Goal: Task Accomplishment & Management: Manage account settings

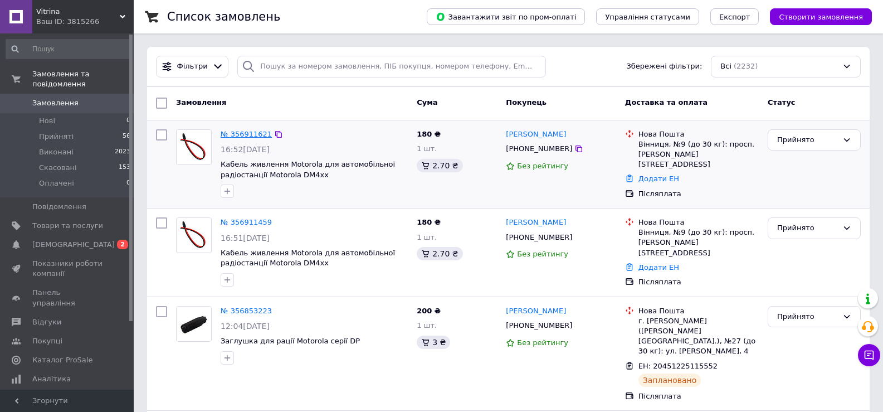
click at [242, 133] on link "№ 356911621" at bounding box center [246, 134] width 51 height 8
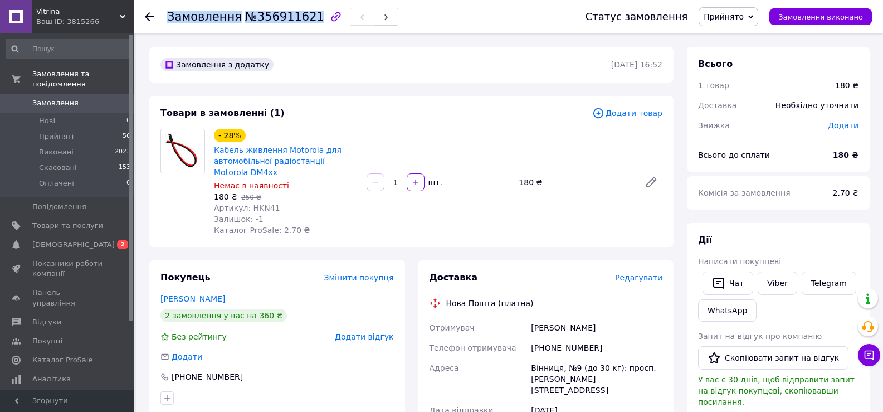
drag, startPoint x: 168, startPoint y: 20, endPoint x: 303, endPoint y: 18, distance: 134.8
click at [303, 18] on h1 "Замовлення №356911621" at bounding box center [245, 16] width 157 height 13
copy h1 "Замовлення №356911621"
click at [220, 16] on span "Замовлення" at bounding box center [204, 16] width 75 height 13
click at [60, 240] on span "[DEMOGRAPHIC_DATA]" at bounding box center [73, 245] width 82 height 10
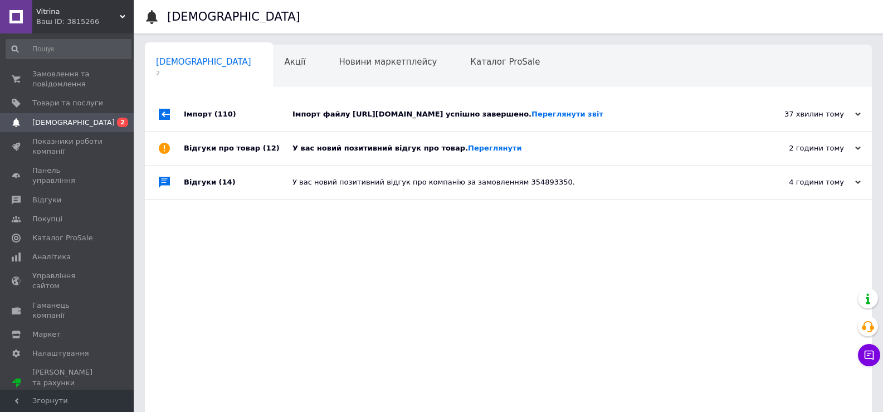
click at [374, 153] on div "У вас новий позитивний відгук про товар. [GEOGRAPHIC_DATA]" at bounding box center [520, 148] width 457 height 10
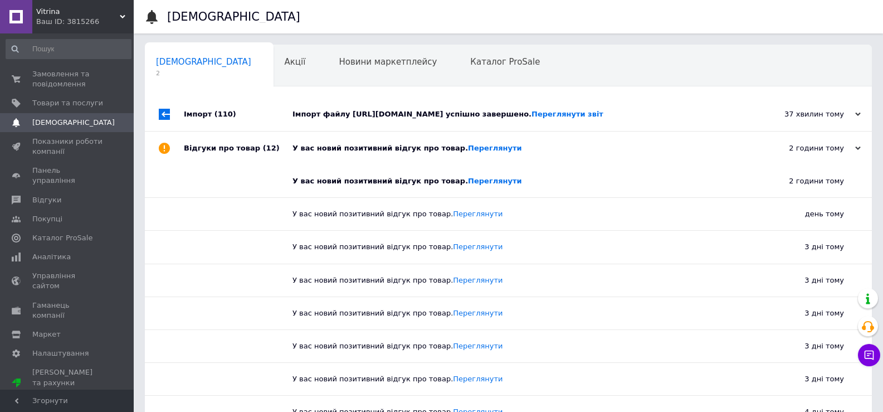
click at [447, 108] on div "Імпорт файлу [URL][DOMAIN_NAME] успішно завершено. Переглянути звіт" at bounding box center [520, 113] width 457 height 33
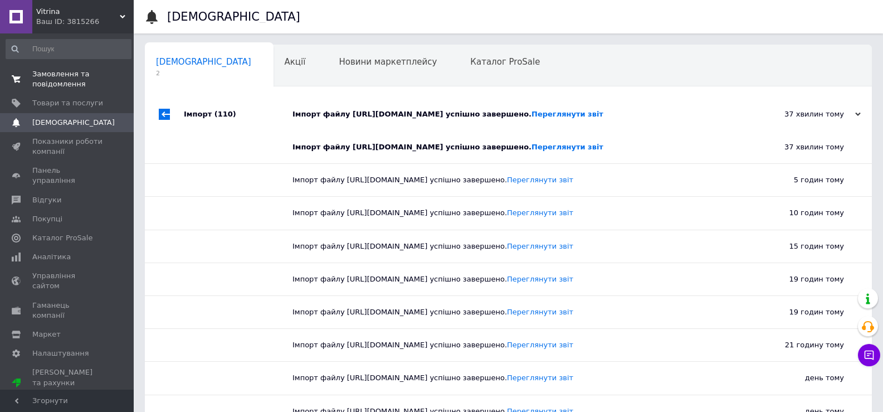
drag, startPoint x: 45, startPoint y: 76, endPoint x: 106, endPoint y: 79, distance: 60.8
click at [45, 77] on span "Замовлення та повідомлення" at bounding box center [67, 79] width 71 height 20
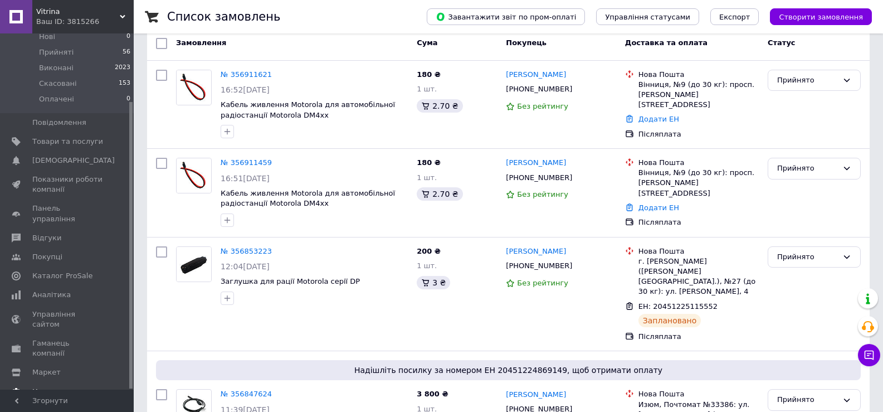
scroll to position [111, 0]
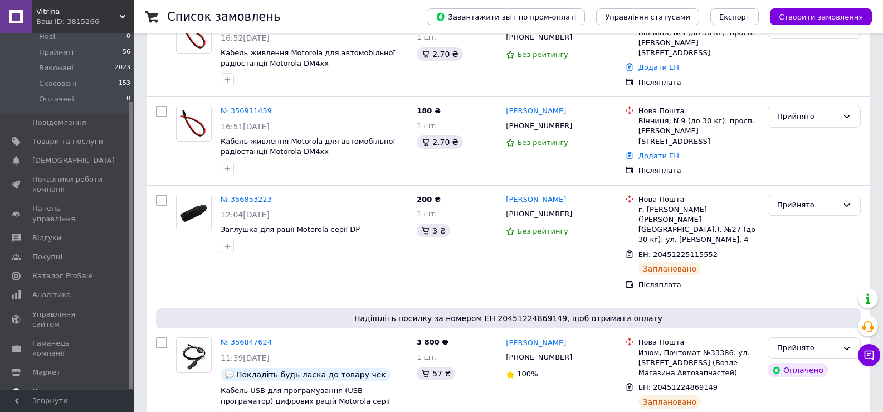
click at [47, 387] on span "Налаштування" at bounding box center [60, 392] width 57 height 10
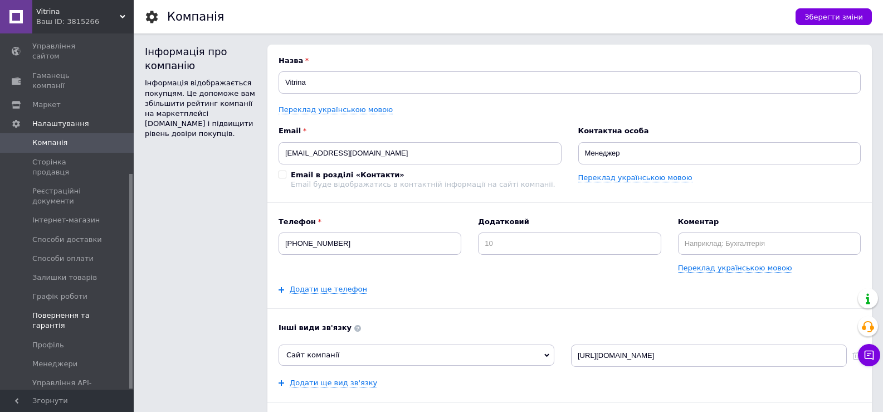
scroll to position [231, 0]
click at [61, 271] on span "Залишки товарів" at bounding box center [64, 276] width 65 height 10
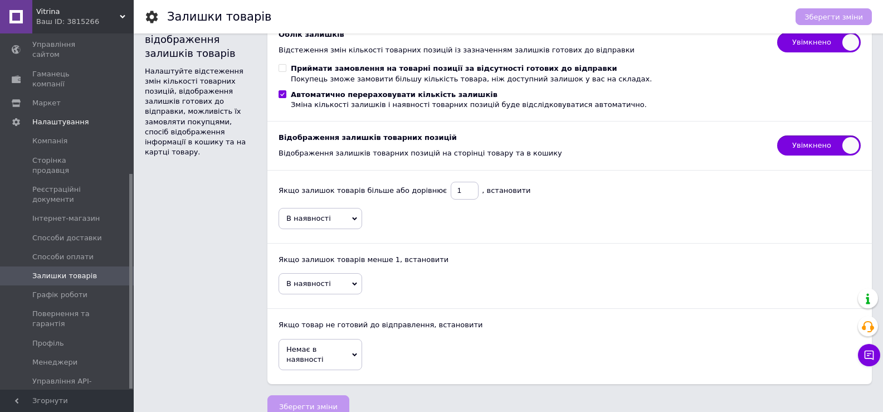
scroll to position [41, 0]
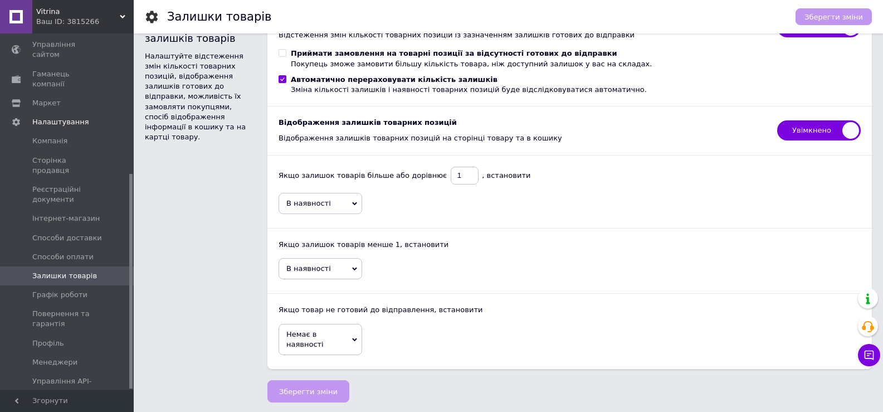
click at [355, 266] on icon at bounding box center [354, 268] width 5 height 5
click at [339, 287] on li "Менше" at bounding box center [320, 292] width 82 height 16
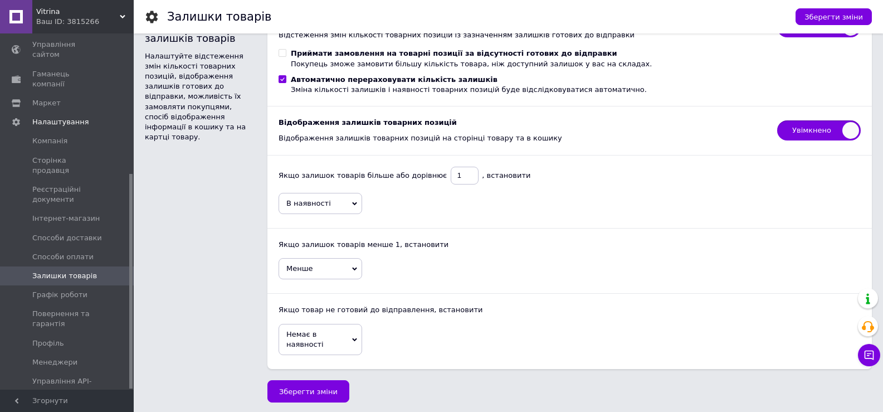
click at [349, 266] on span "Менше" at bounding box center [321, 268] width 84 height 21
click at [336, 303] on li "Точна к-сть" at bounding box center [320, 307] width 82 height 16
click at [407, 266] on div "Точна к-сть В наявності Менше" at bounding box center [570, 270] width 582 height 24
click at [350, 265] on span "Точна к-сть" at bounding box center [321, 268] width 84 height 21
click at [339, 287] on li "В наявності" at bounding box center [320, 292] width 82 height 16
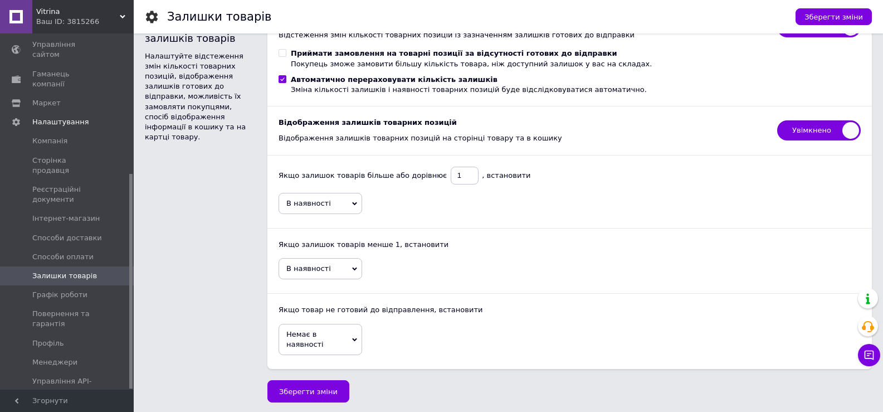
click at [355, 338] on icon at bounding box center [354, 339] width 5 height 3
click at [356, 338] on icon at bounding box center [354, 339] width 5 height 3
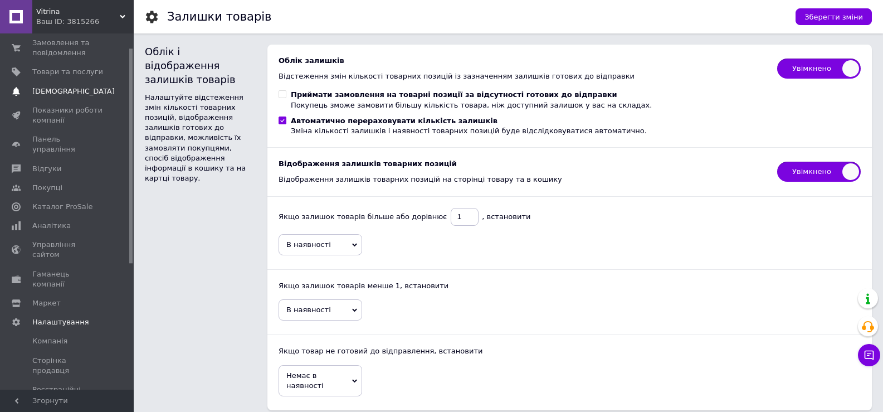
scroll to position [0, 0]
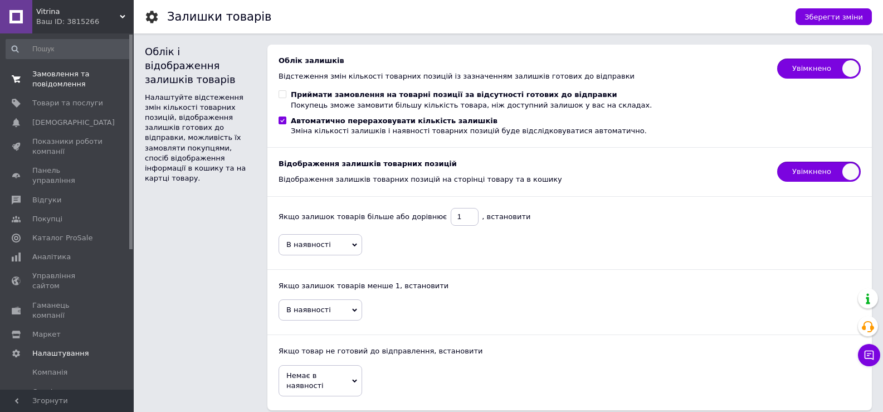
click at [55, 77] on span "Замовлення та повідомлення" at bounding box center [67, 79] width 71 height 20
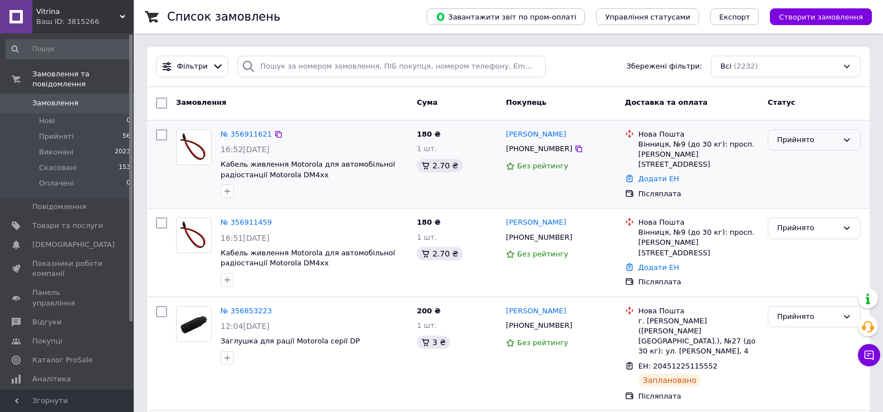
click at [839, 140] on div "Прийнято" at bounding box center [814, 140] width 93 height 22
click at [792, 185] on li "Скасовано" at bounding box center [814, 183] width 92 height 21
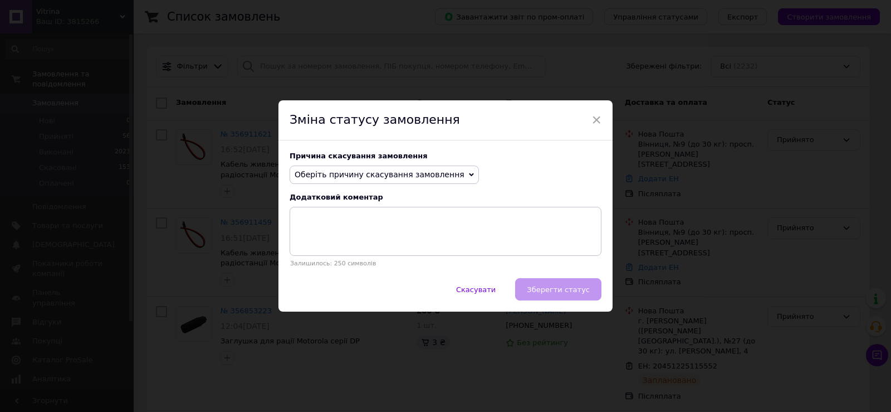
click at [424, 175] on span "Оберіть причину скасування замовлення" at bounding box center [380, 174] width 170 height 9
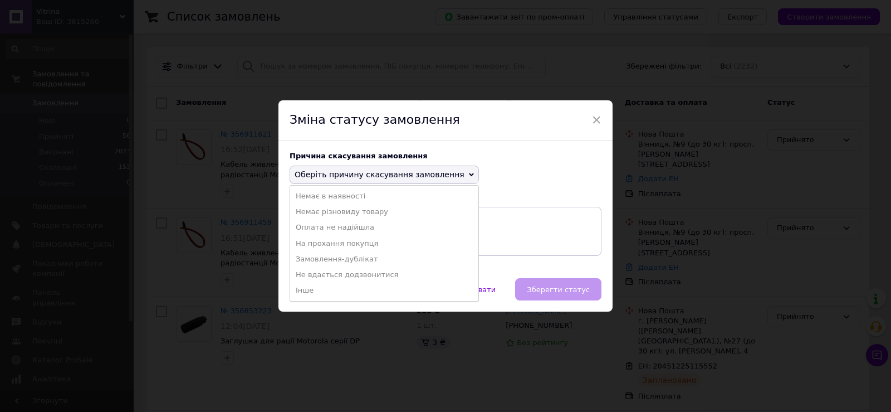
drag, startPoint x: 354, startPoint y: 256, endPoint x: 509, endPoint y: 292, distance: 159.0
click at [354, 256] on li "Замовлення-дублікат" at bounding box center [384, 259] width 188 height 16
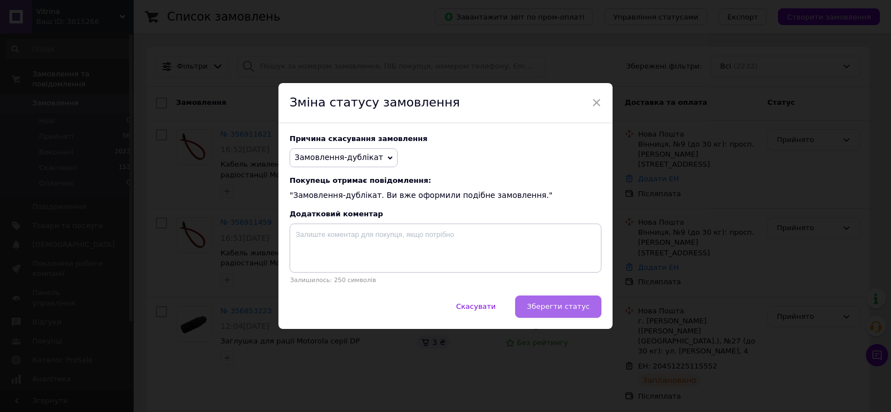
click at [554, 305] on span "Зберегти статус" at bounding box center [558, 306] width 63 height 8
